Goal: Find specific page/section: Find specific page/section

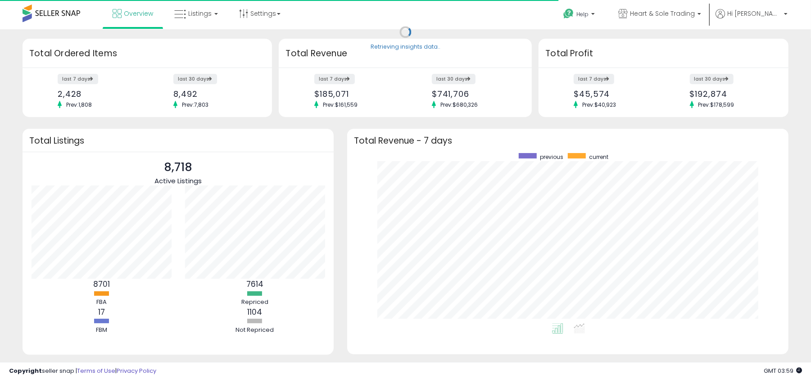
scroll to position [170, 423]
click at [203, 14] on span "Listings" at bounding box center [199, 13] width 23 height 9
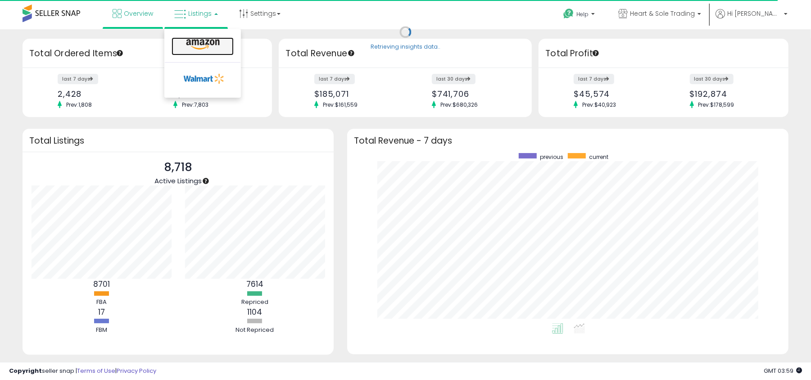
click at [202, 41] on icon at bounding box center [202, 45] width 39 height 12
